Goal: Transaction & Acquisition: Register for event/course

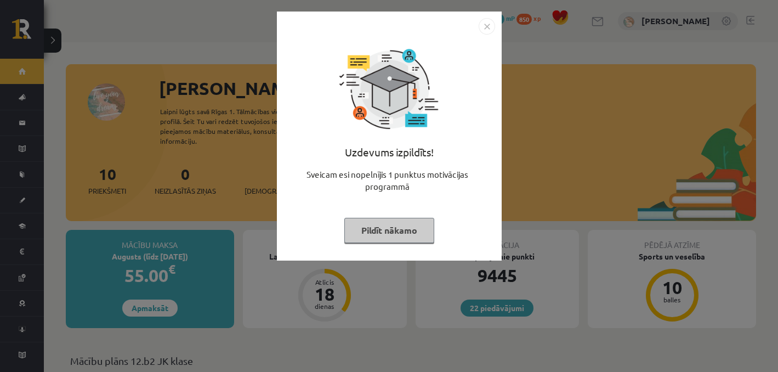
click at [358, 229] on button "Pildīt nākamo" at bounding box center [389, 230] width 90 height 25
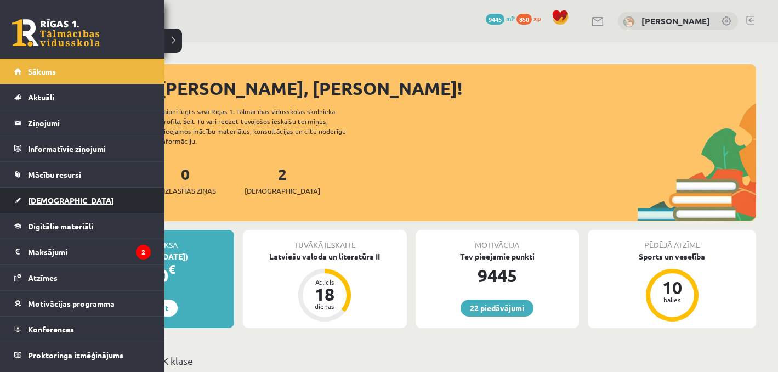
click at [49, 192] on link "[DEMOGRAPHIC_DATA]" at bounding box center [82, 199] width 136 height 25
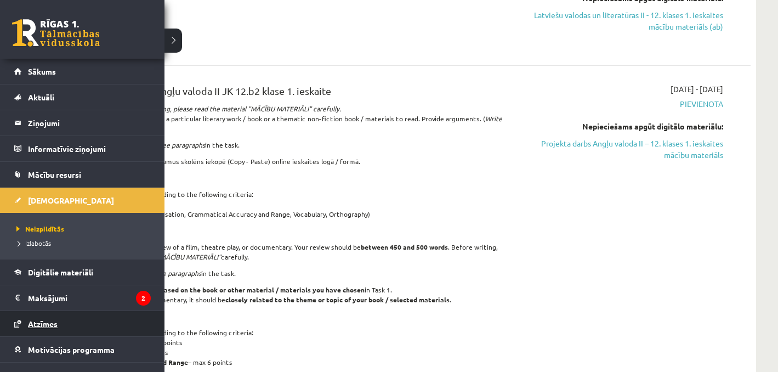
scroll to position [42, 0]
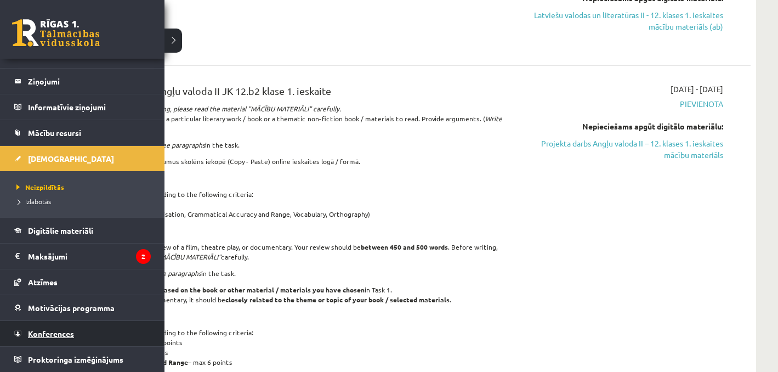
click at [36, 329] on span "Konferences" at bounding box center [51, 333] width 46 height 10
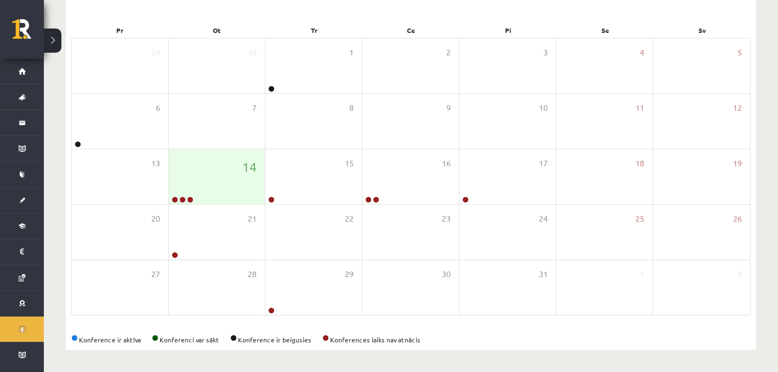
scroll to position [152, 0]
click at [208, 201] on div "14" at bounding box center [217, 176] width 96 height 55
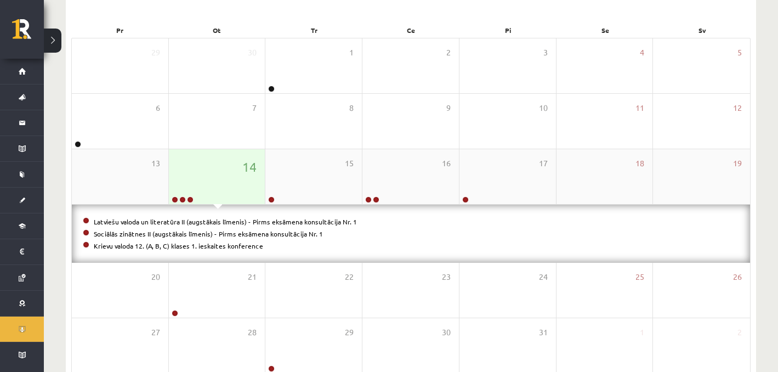
click at [217, 175] on div "14" at bounding box center [217, 176] width 96 height 55
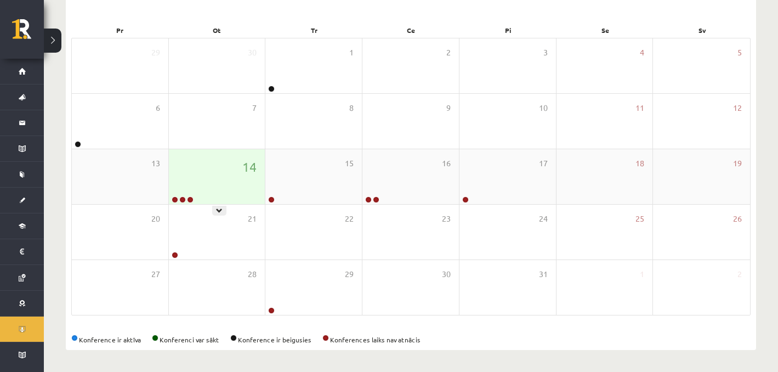
click at [214, 182] on div "14" at bounding box center [217, 176] width 96 height 55
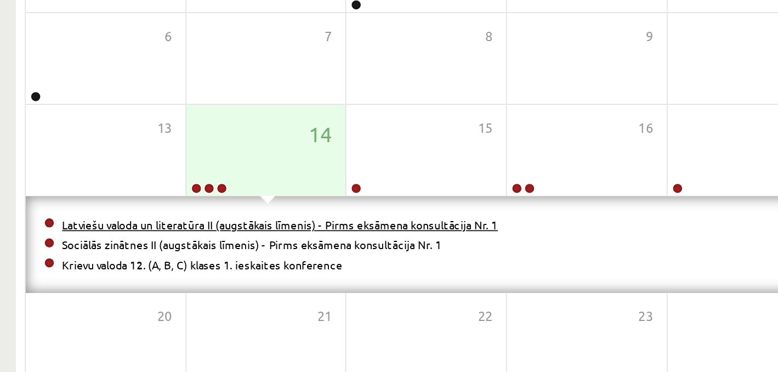
click at [196, 217] on link "Latviešu valoda un literatūra II (augstākais līmenis) - Pirms eksāmena konsultā…" at bounding box center [225, 221] width 263 height 9
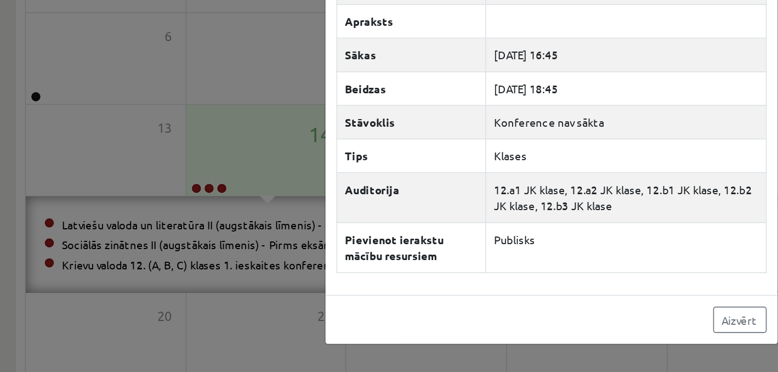
click at [197, 205] on div "Latviešu valoda un literatūra II (augstākais līmenis) - Pirms eksāmena konsultā…" at bounding box center [389, 186] width 778 height 372
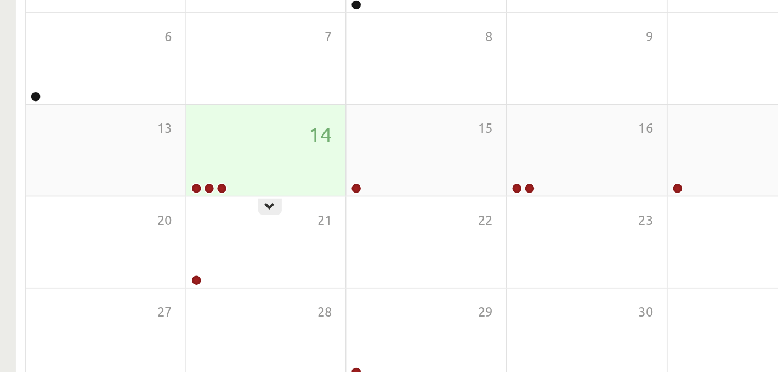
click at [195, 183] on div "14" at bounding box center [217, 176] width 96 height 55
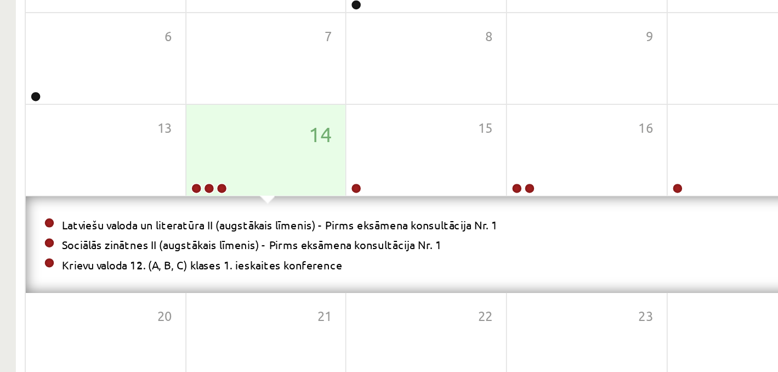
click at [156, 236] on li "Sociālās zinātnes II (augstākais līmenis) - Pirms eksāmena konsultācija Nr. 1" at bounding box center [411, 233] width 656 height 12
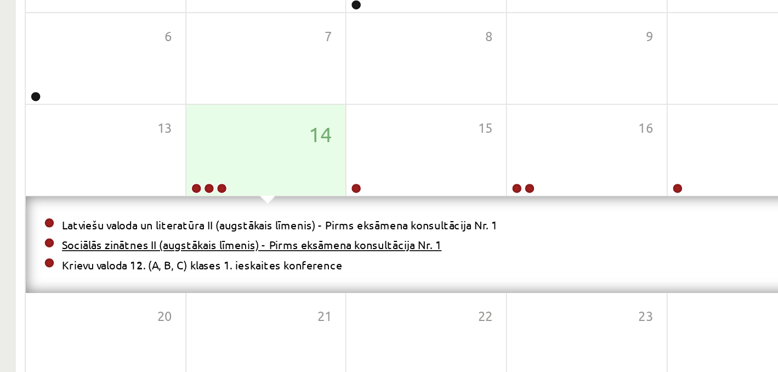
click at [156, 235] on link "Sociālās zinātnes II (augstākais līmenis) - Pirms eksāmena konsultācija Nr. 1" at bounding box center [208, 233] width 229 height 9
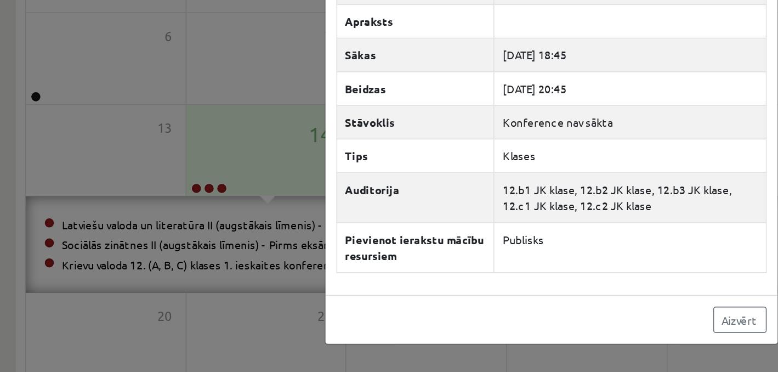
click at [155, 185] on div "Sociālās zinātnes II (augstākais līmenis) - Pirms eksāmena konsultācija Nr. 1 ×…" at bounding box center [389, 186] width 778 height 372
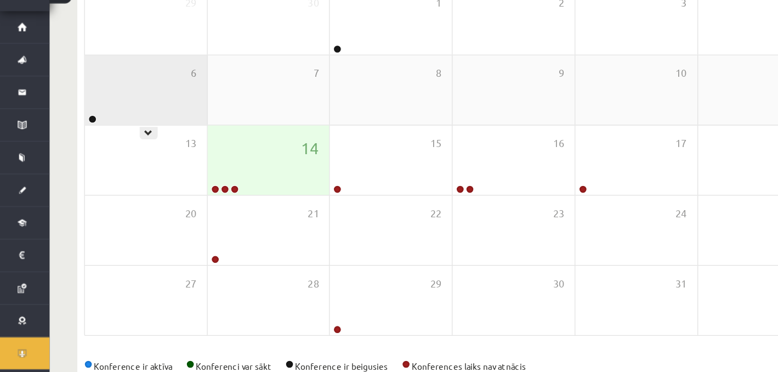
click at [146, 137] on div "6" at bounding box center [120, 121] width 96 height 55
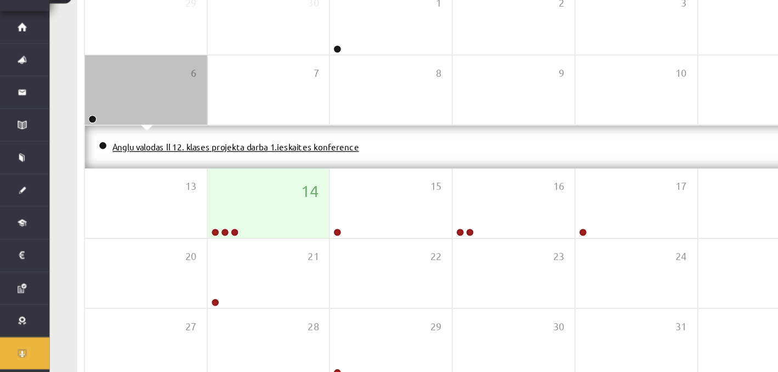
click at [201, 164] on link "Angļu valodas II 12. klases projekta darba 1.ieskaites konference" at bounding box center [191, 166] width 195 height 9
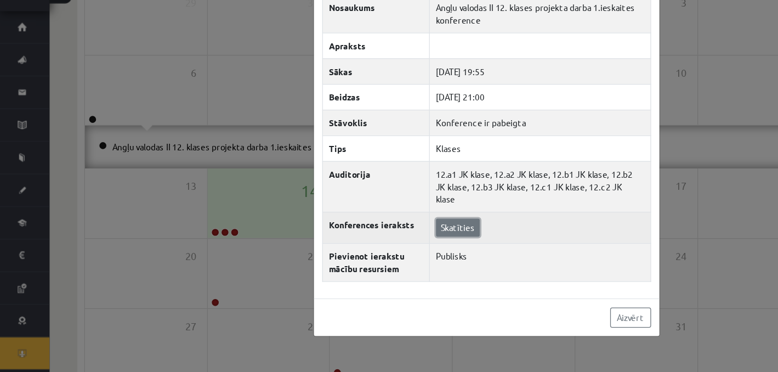
click at [377, 232] on link "Skatīties" at bounding box center [366, 230] width 35 height 14
